Goal: Task Accomplishment & Management: Manage account settings

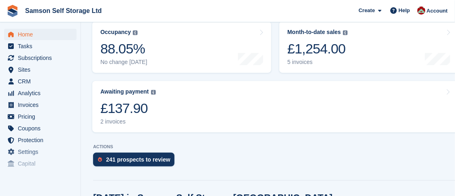
scroll to position [121, 0]
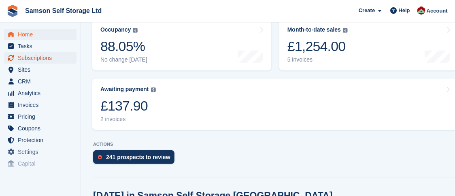
click at [40, 59] on span "Subscriptions" at bounding box center [42, 57] width 49 height 11
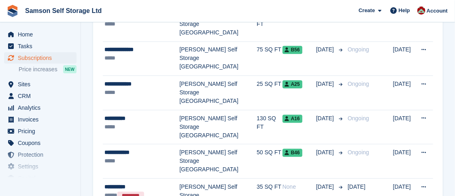
scroll to position [768, 0]
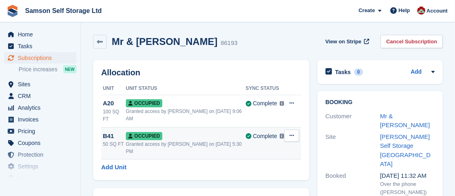
click at [140, 132] on span "Occupied" at bounding box center [144, 136] width 36 height 8
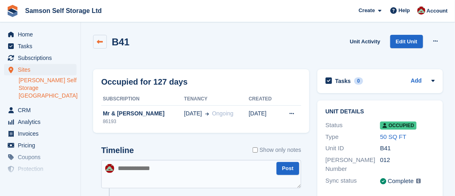
click at [104, 42] on link at bounding box center [100, 42] width 14 height 14
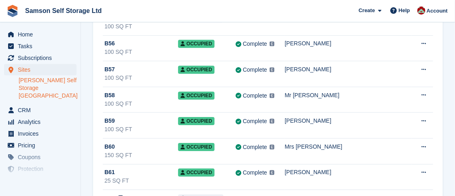
scroll to position [930, 0]
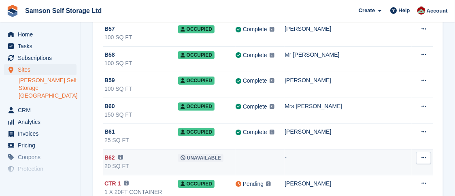
click at [140, 162] on div "20 SQ FT" at bounding box center [141, 166] width 74 height 8
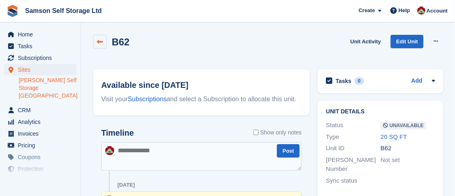
click at [102, 46] on link at bounding box center [100, 42] width 14 height 14
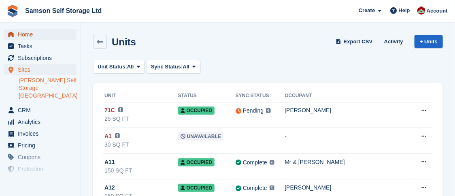
click at [31, 34] on span "Home" at bounding box center [42, 34] width 49 height 11
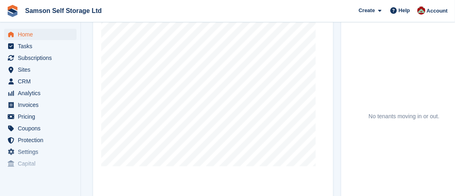
scroll to position [364, 0]
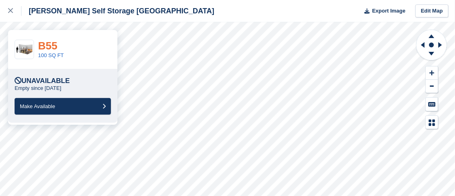
click at [52, 50] on link "B55" at bounding box center [47, 46] width 19 height 12
click at [11, 9] on icon at bounding box center [10, 10] width 5 height 5
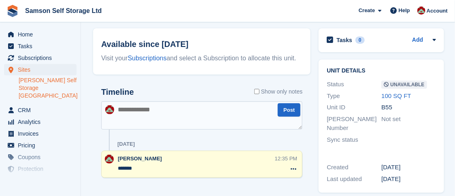
scroll to position [51, 0]
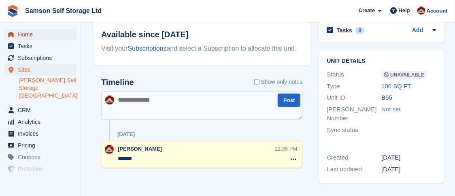
click at [17, 34] on link "Home" at bounding box center [40, 34] width 72 height 11
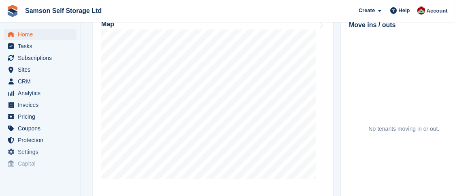
scroll to position [323, 0]
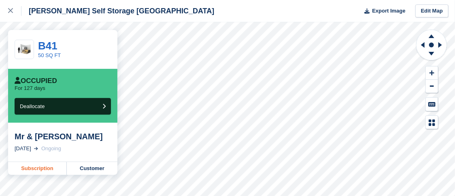
click at [43, 167] on link "Subscription" at bounding box center [37, 168] width 59 height 13
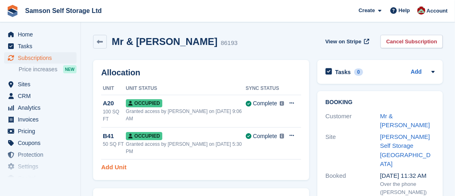
click at [112, 163] on link "Add Unit" at bounding box center [113, 167] width 25 height 9
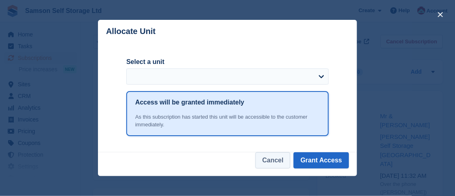
click at [276, 163] on button "Cancel" at bounding box center [272, 160] width 35 height 16
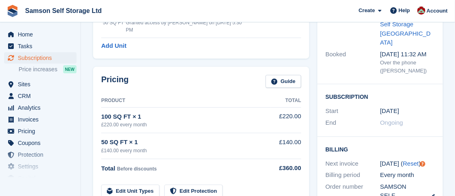
scroll to position [161, 0]
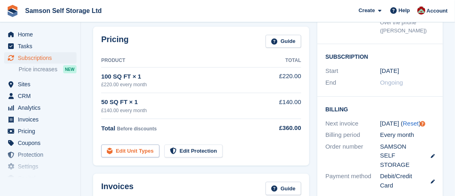
click at [126, 144] on link "Edit Unit Types" at bounding box center [130, 150] width 58 height 13
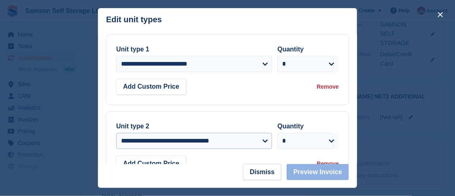
scroll to position [57, 0]
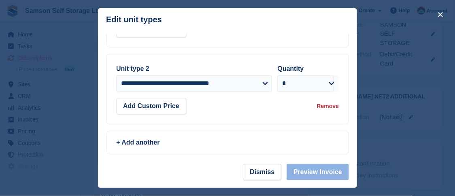
click at [323, 107] on div "Remove" at bounding box center [328, 106] width 22 height 8
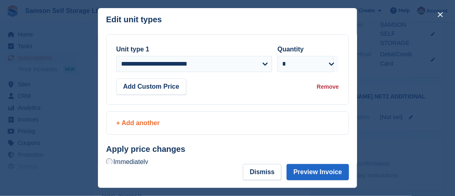
scroll to position [45, 0]
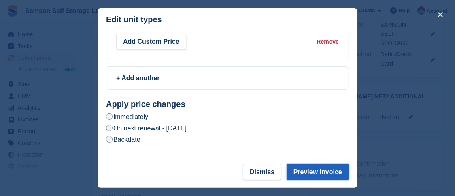
click at [313, 171] on button "Preview Invoice" at bounding box center [317, 172] width 62 height 16
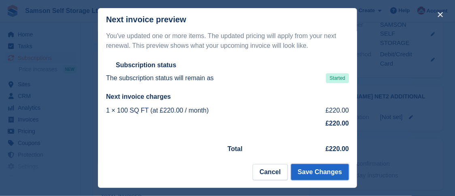
click at [313, 171] on button "Save Changes" at bounding box center [320, 172] width 58 height 16
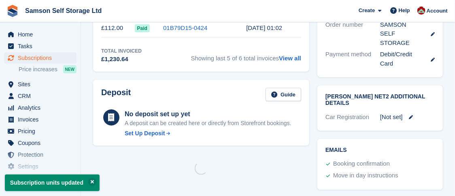
scroll to position [0, 0]
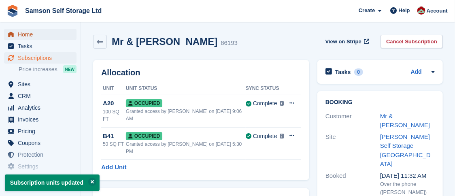
click at [30, 36] on span "Home" at bounding box center [42, 34] width 49 height 11
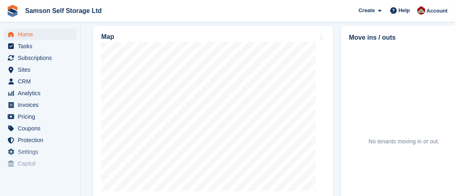
scroll to position [323, 0]
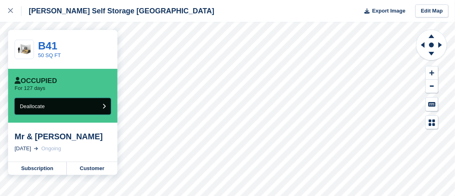
click at [30, 104] on span "Deallocate" at bounding box center [32, 106] width 25 height 6
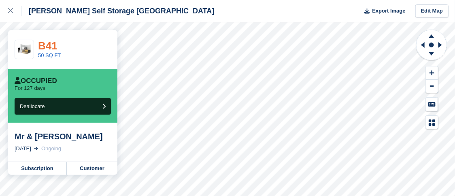
click at [51, 48] on link "B41" at bounding box center [47, 46] width 19 height 12
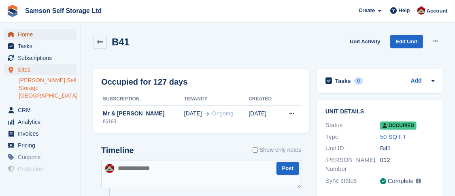
click at [27, 34] on span "Home" at bounding box center [42, 34] width 49 height 11
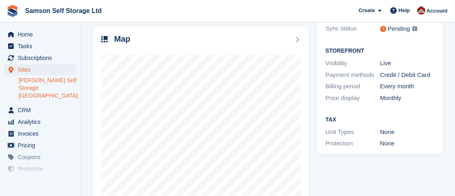
scroll to position [121, 0]
